Goal: Find specific page/section: Find specific page/section

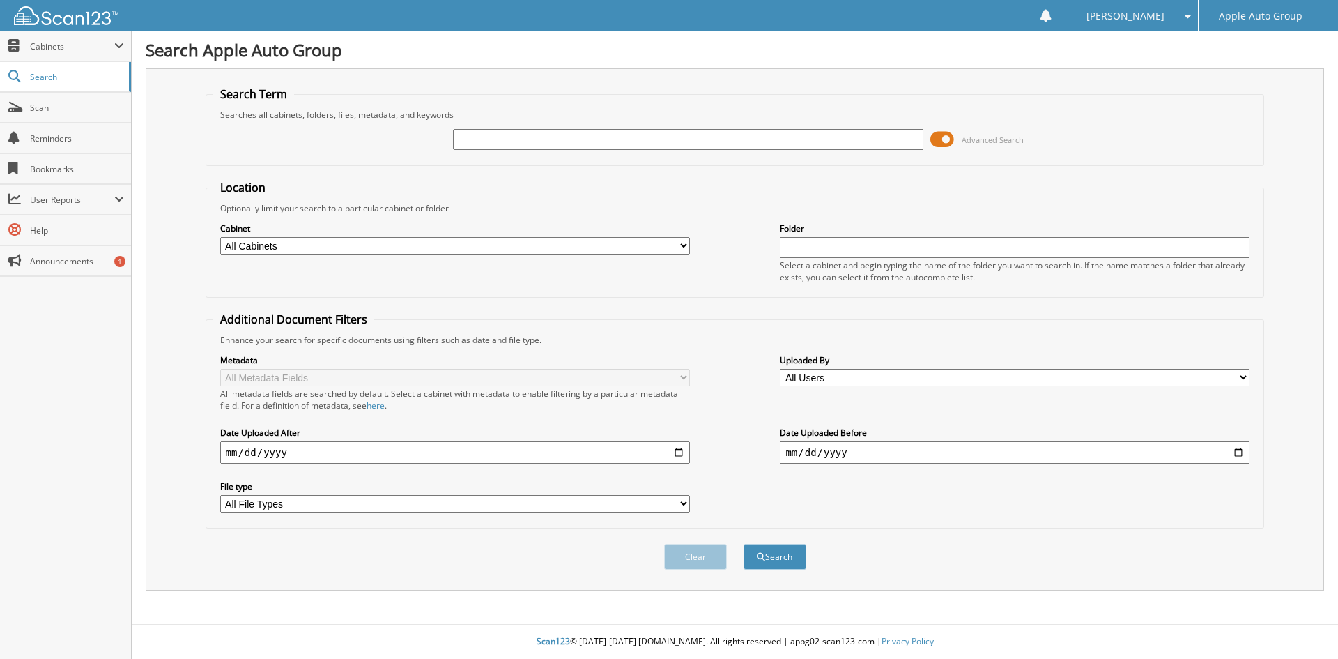
click at [496, 144] on input "text" at bounding box center [688, 139] width 470 height 21
click at [544, 149] on input "text" at bounding box center [688, 139] width 470 height 21
click at [489, 141] on input "text" at bounding box center [688, 139] width 470 height 21
type input "126492"
click at [744, 544] on button "Search" at bounding box center [775, 557] width 63 height 26
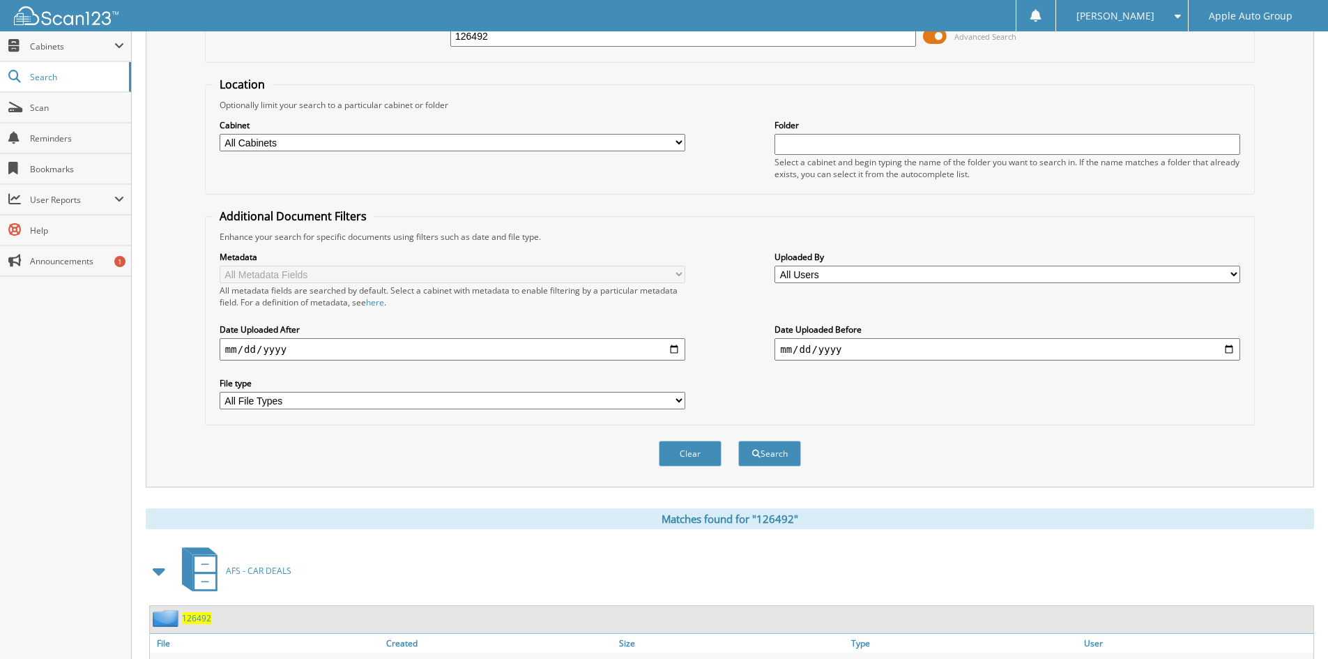
scroll to position [175, 0]
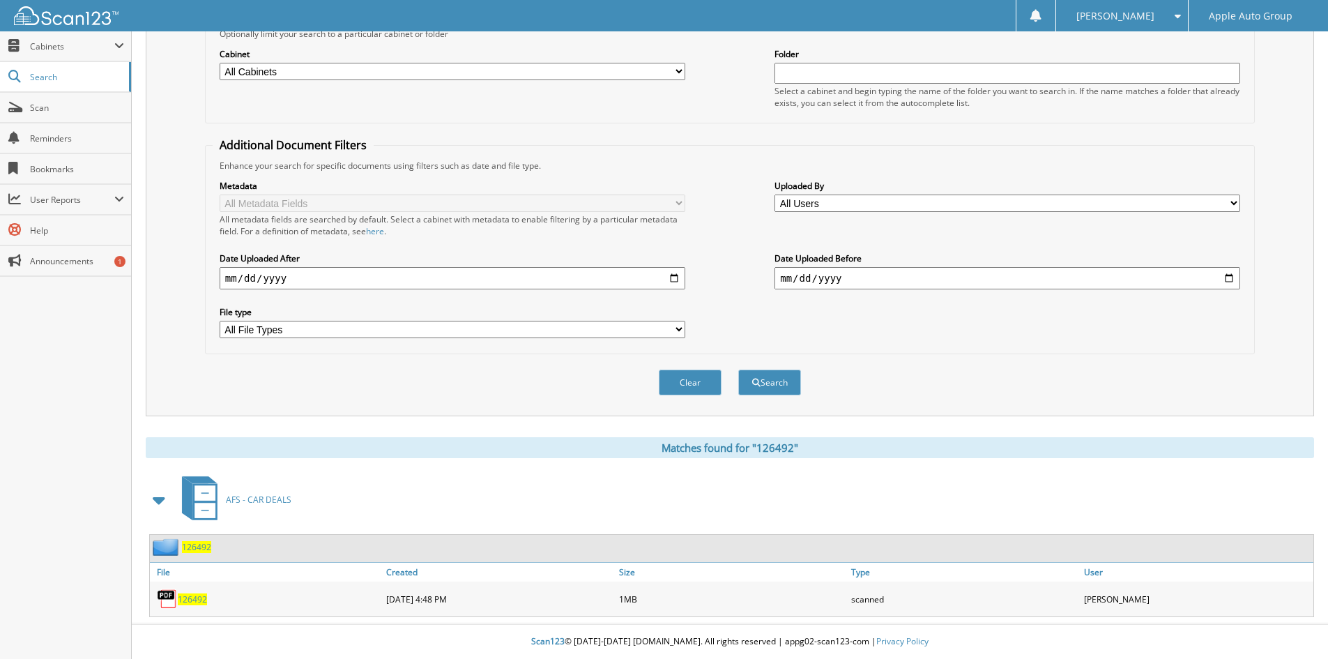
click at [186, 598] on span "126492" at bounding box center [192, 599] width 29 height 12
click at [201, 549] on span "126492" at bounding box center [196, 547] width 29 height 12
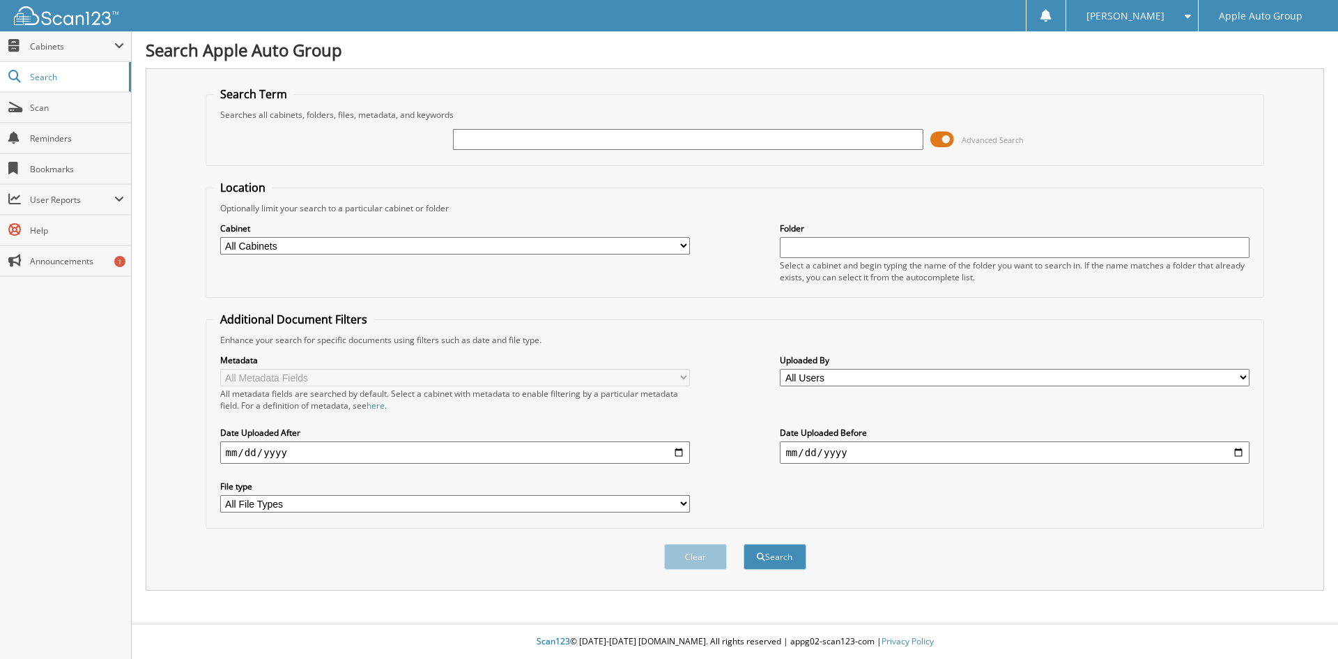
click at [584, 141] on input "text" at bounding box center [688, 139] width 470 height 21
type input "126492"
click at [744, 544] on button "Search" at bounding box center [775, 557] width 63 height 26
